Goal: Information Seeking & Learning: Learn about a topic

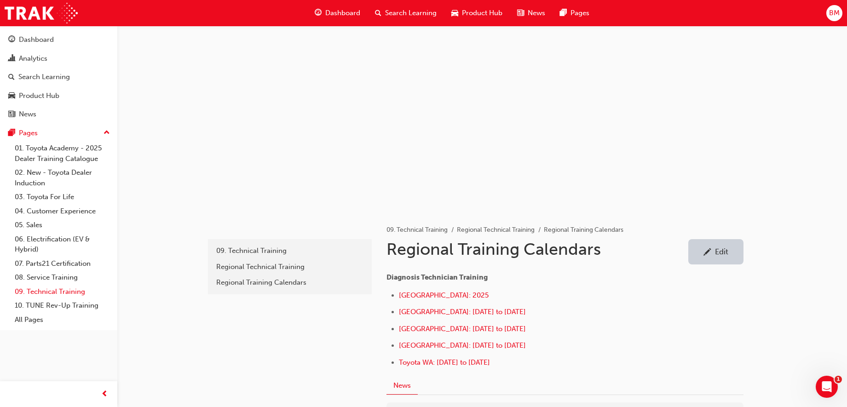
click at [44, 292] on link "09. Technical Training" at bounding box center [62, 292] width 103 height 14
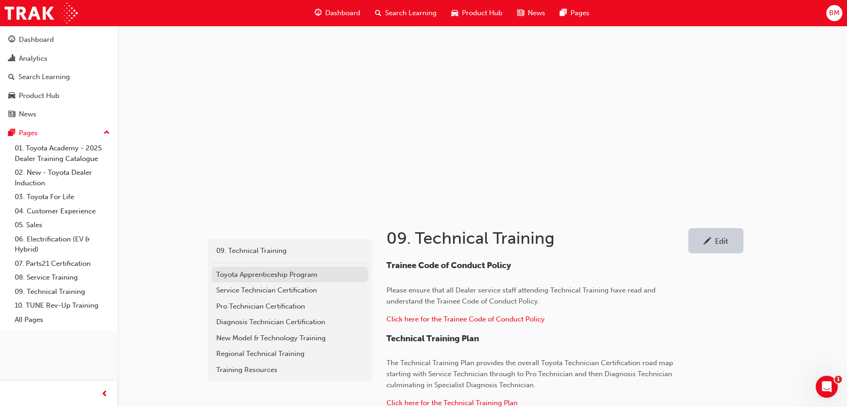
click at [286, 276] on div "Toyota Apprenticeship Program" at bounding box center [289, 274] width 147 height 11
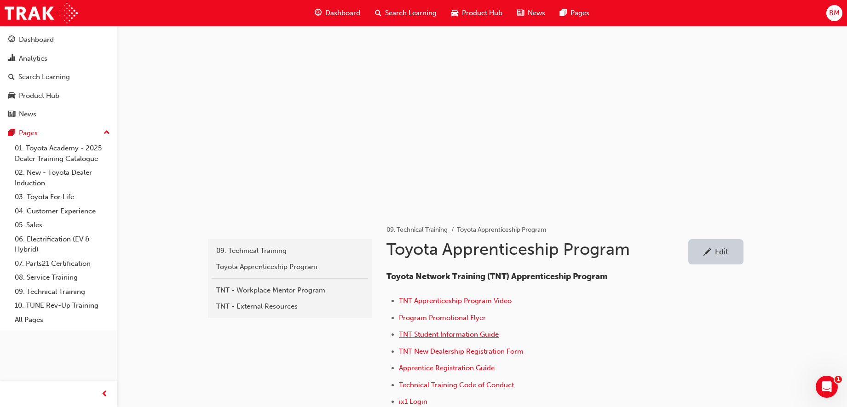
click at [482, 336] on span "TNT Student Information Guide" at bounding box center [449, 334] width 100 height 8
click at [52, 294] on link "09. Technical Training" at bounding box center [62, 292] width 103 height 14
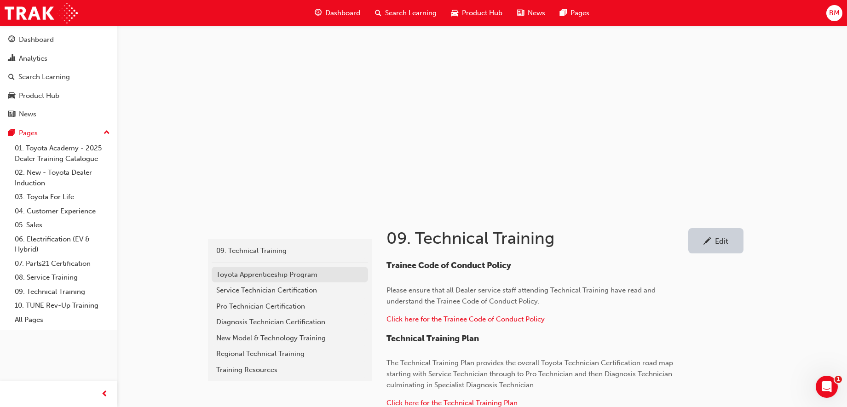
click at [313, 275] on div "Toyota Apprenticeship Program" at bounding box center [289, 274] width 147 height 11
